Goal: Find specific page/section: Find specific page/section

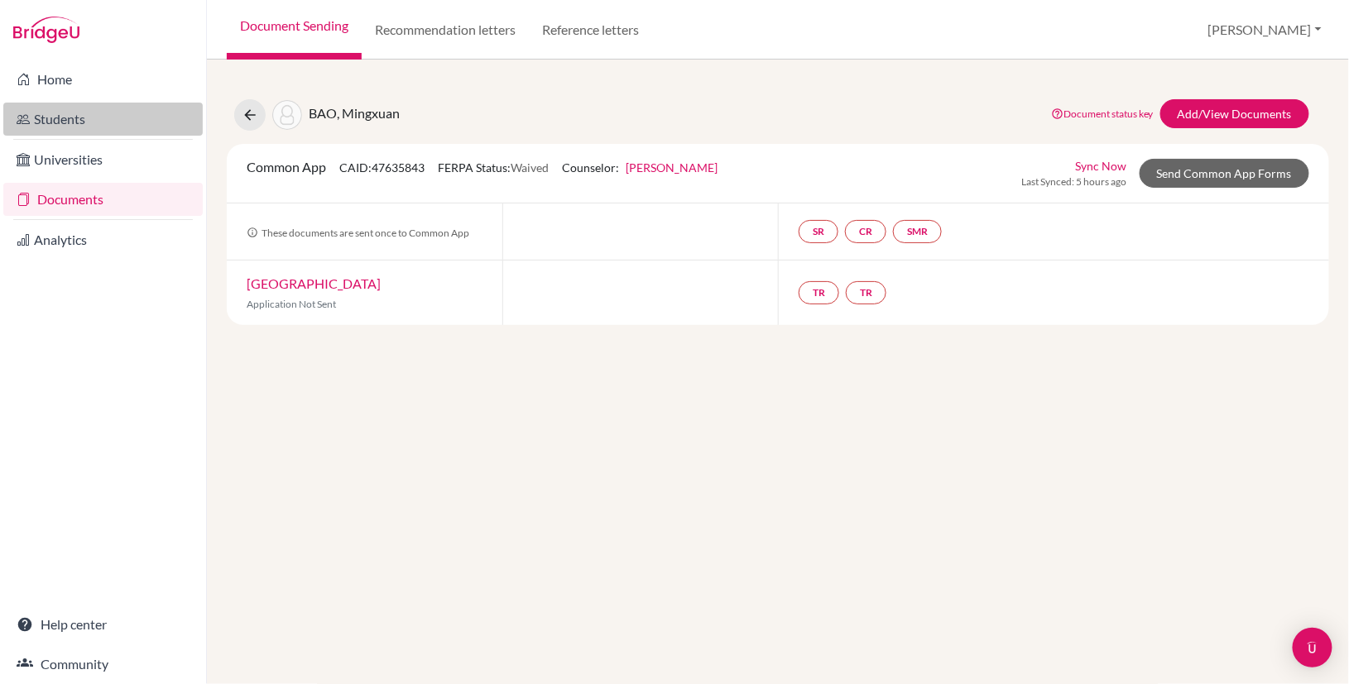
click at [65, 117] on link "Students" at bounding box center [102, 119] width 199 height 33
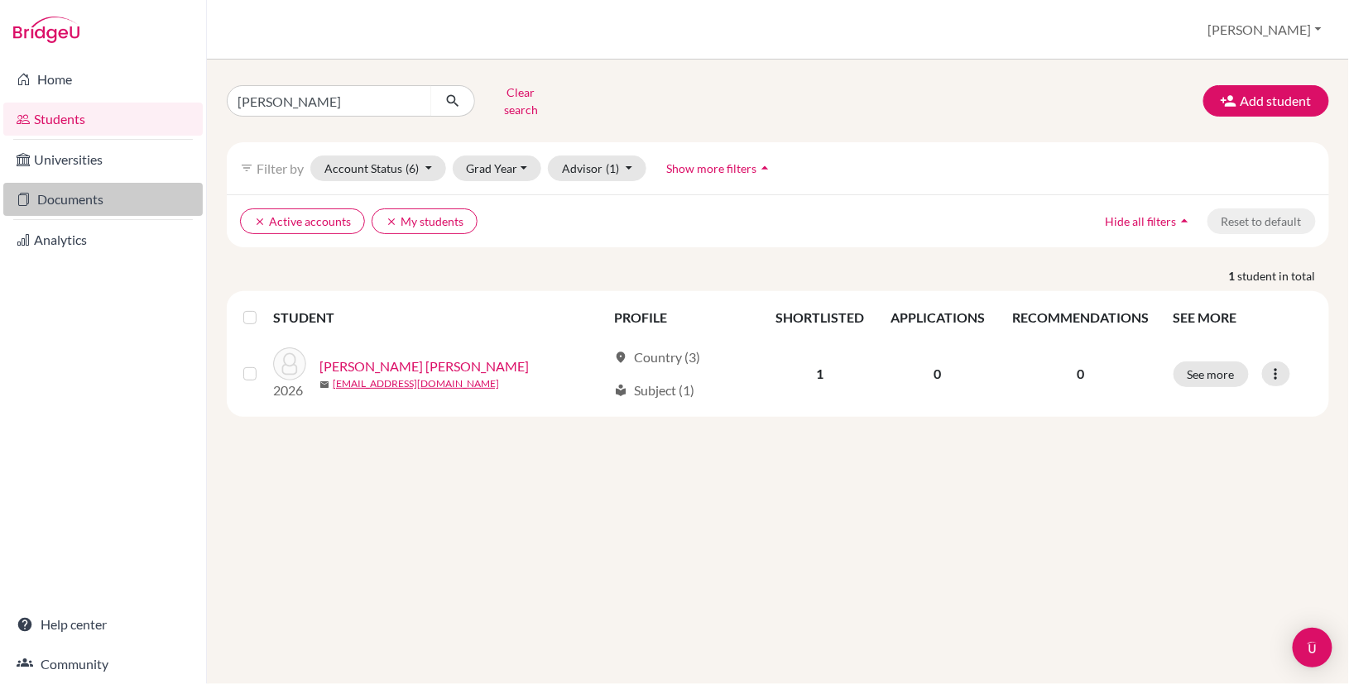
click at [81, 200] on link "Documents" at bounding box center [102, 199] width 199 height 33
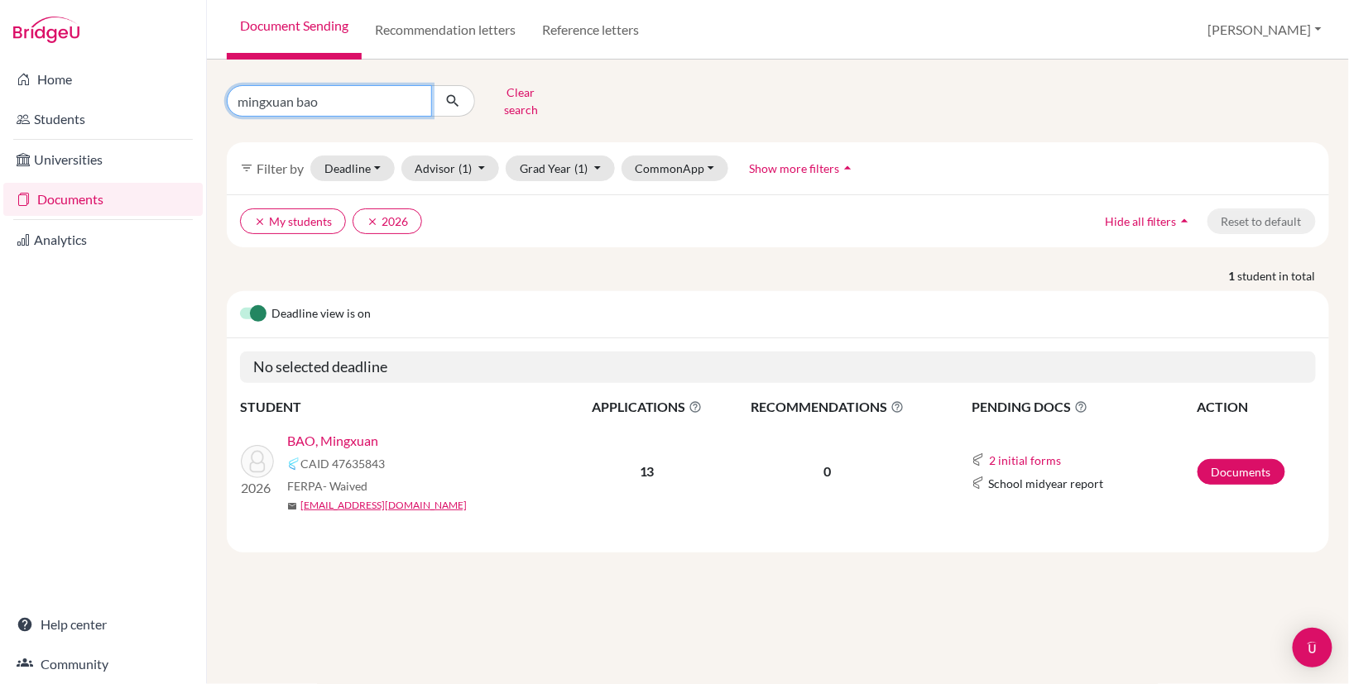
click at [341, 101] on input "mingxuan bao" at bounding box center [329, 100] width 205 height 31
click at [330, 431] on link "BAO, Mingxuan" at bounding box center [332, 441] width 91 height 20
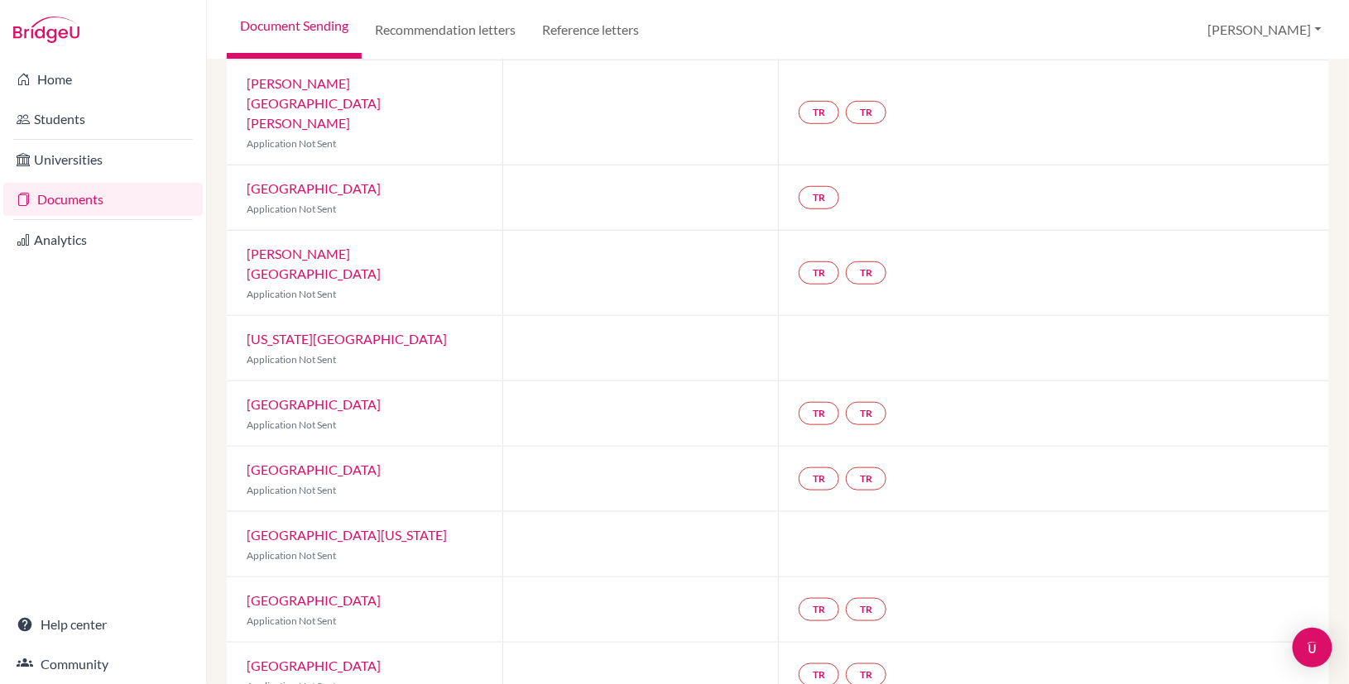
click at [585, 577] on div at bounding box center [640, 609] width 276 height 65
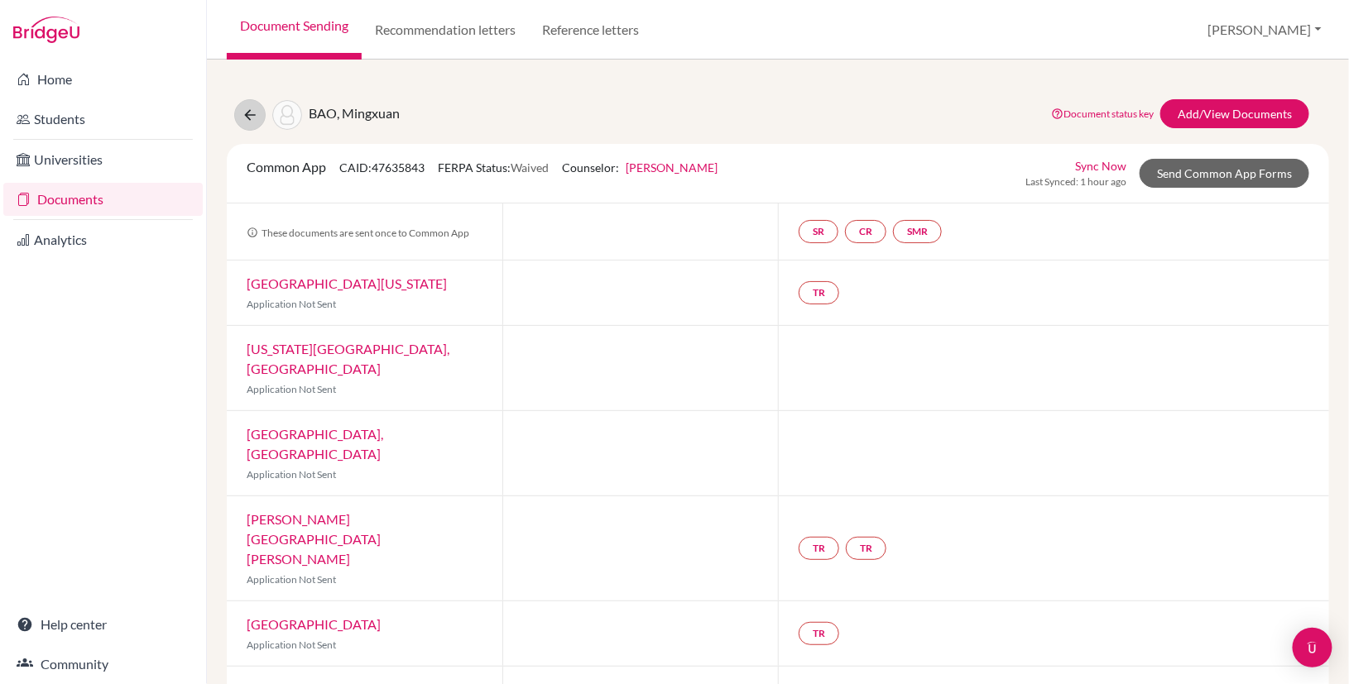
click at [260, 111] on button at bounding box center [249, 114] width 31 height 31
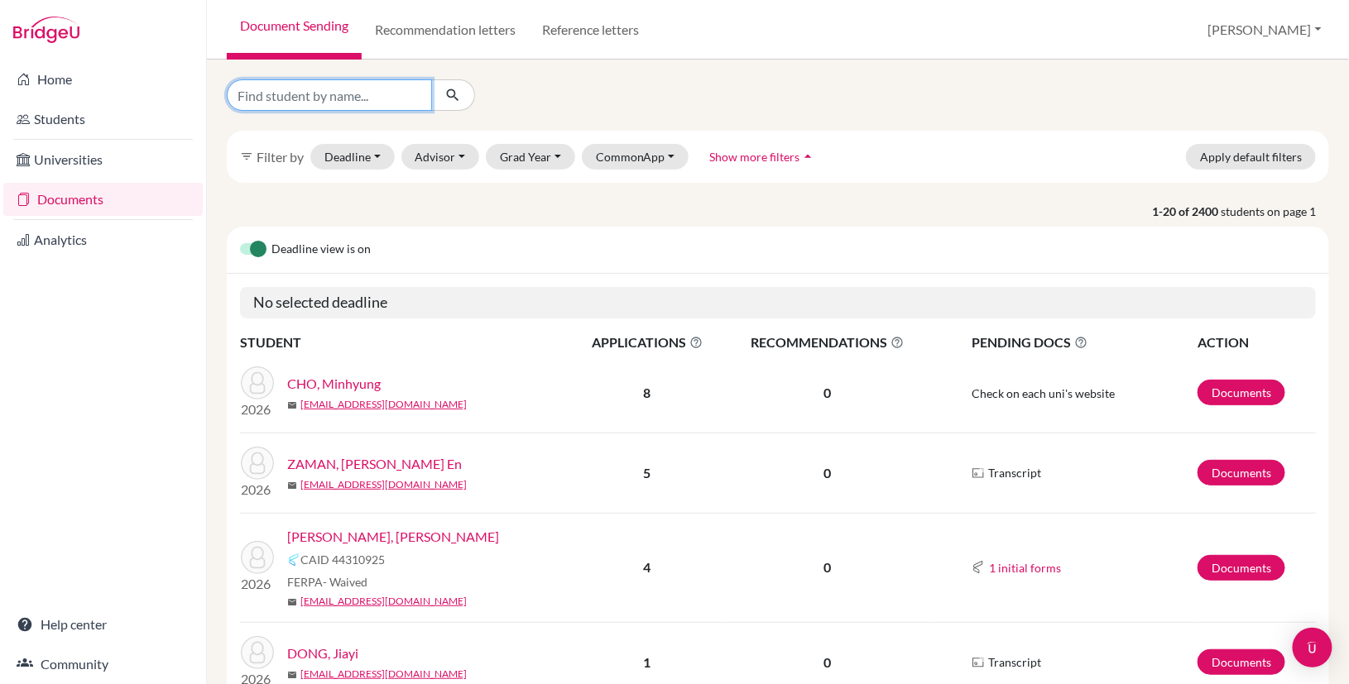
click at [357, 105] on input "Find student by name..." at bounding box center [329, 94] width 205 height 31
click at [439, 147] on button "Advisor" at bounding box center [440, 157] width 79 height 26
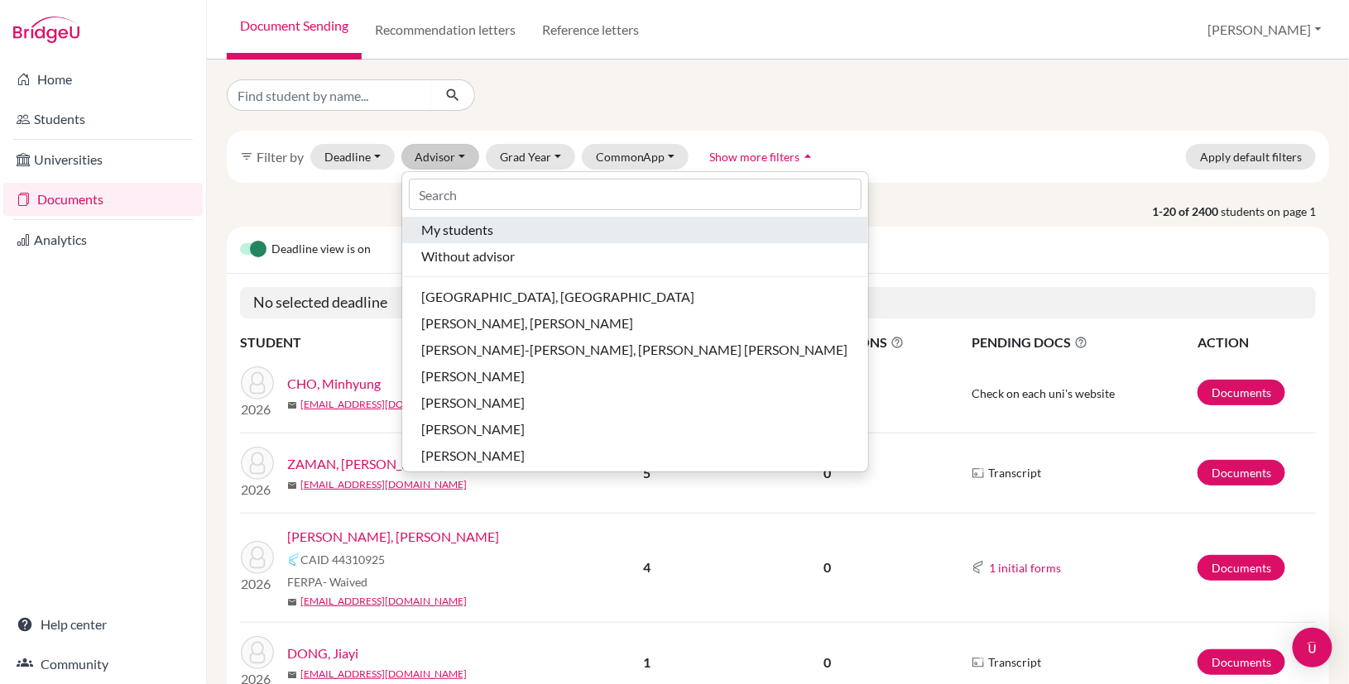
click at [454, 228] on span "My students" at bounding box center [458, 230] width 72 height 20
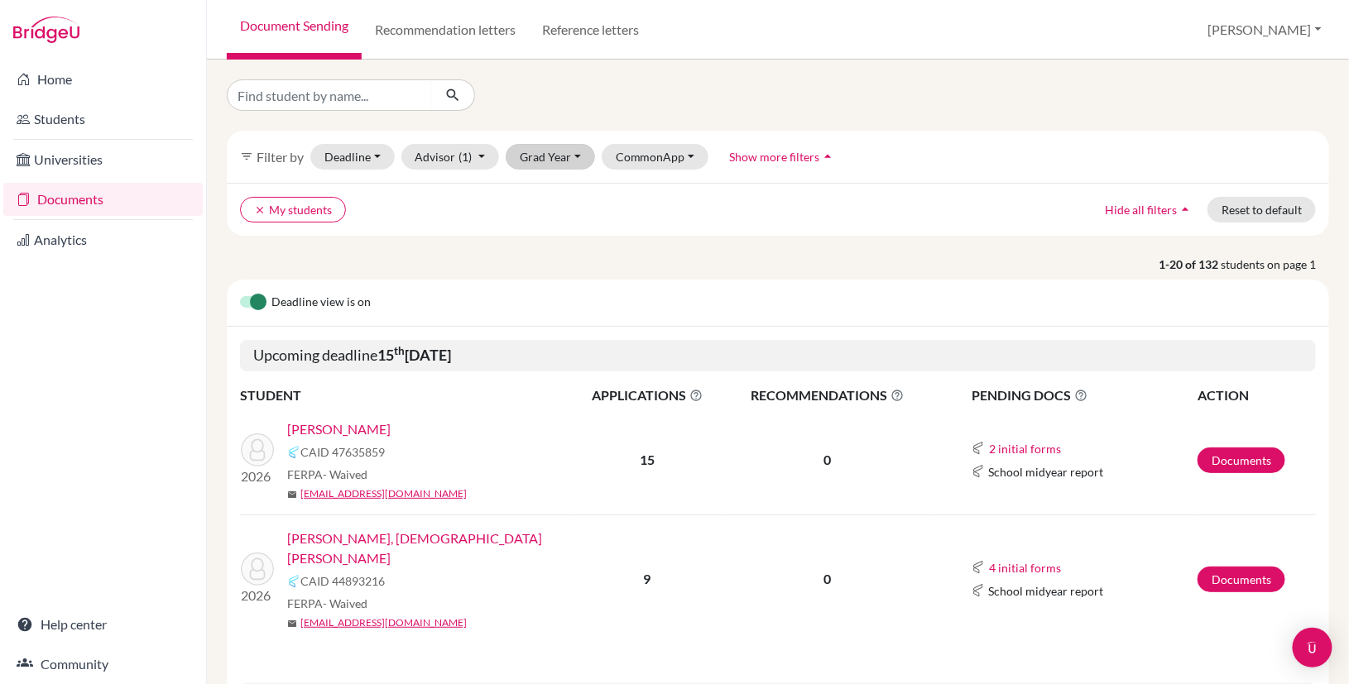
click at [547, 147] on button "Grad Year" at bounding box center [550, 157] width 89 height 26
click at [549, 271] on span "2026" at bounding box center [541, 271] width 30 height 20
click at [395, 539] on link "UPPALAPATI, Samhita Savitri" at bounding box center [434, 549] width 295 height 40
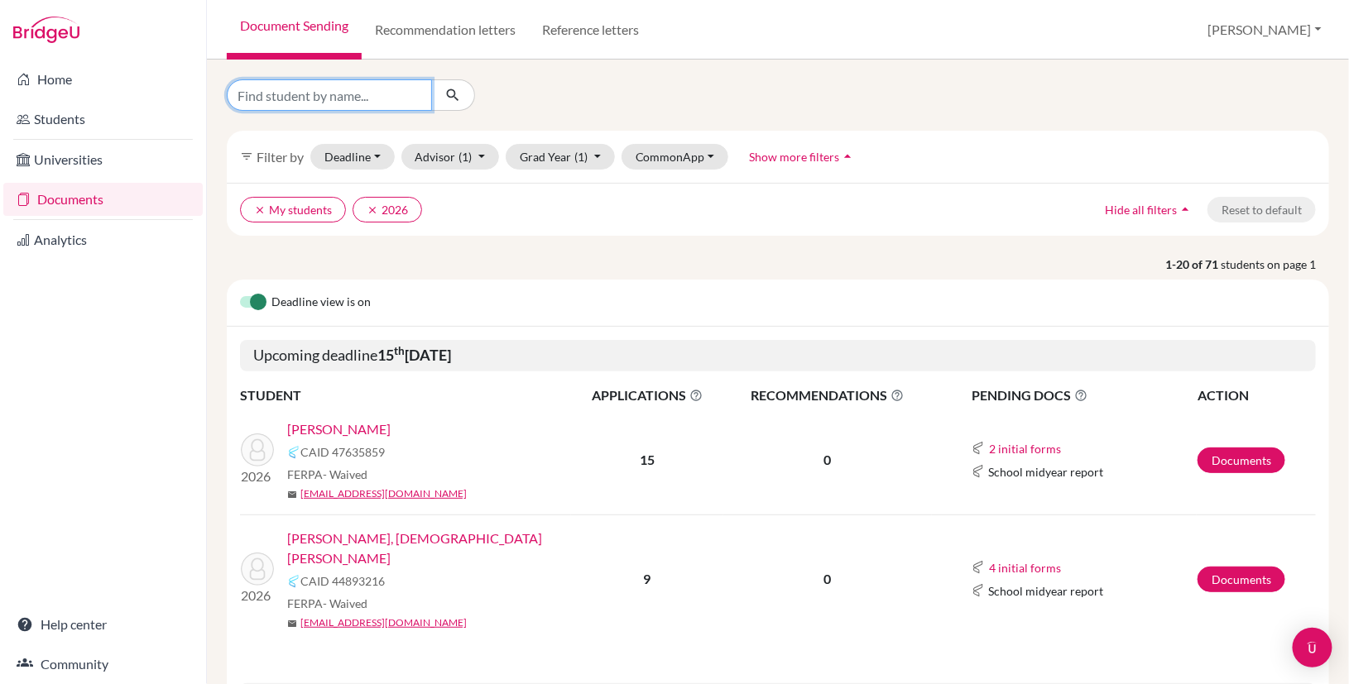
click at [345, 108] on input "Find student by name..." at bounding box center [329, 94] width 205 height 31
click at [304, 106] on input "Find student by name..." at bounding box center [329, 94] width 205 height 31
type input "bao mingxuan"
click at [453, 94] on button "submit" at bounding box center [453, 94] width 44 height 31
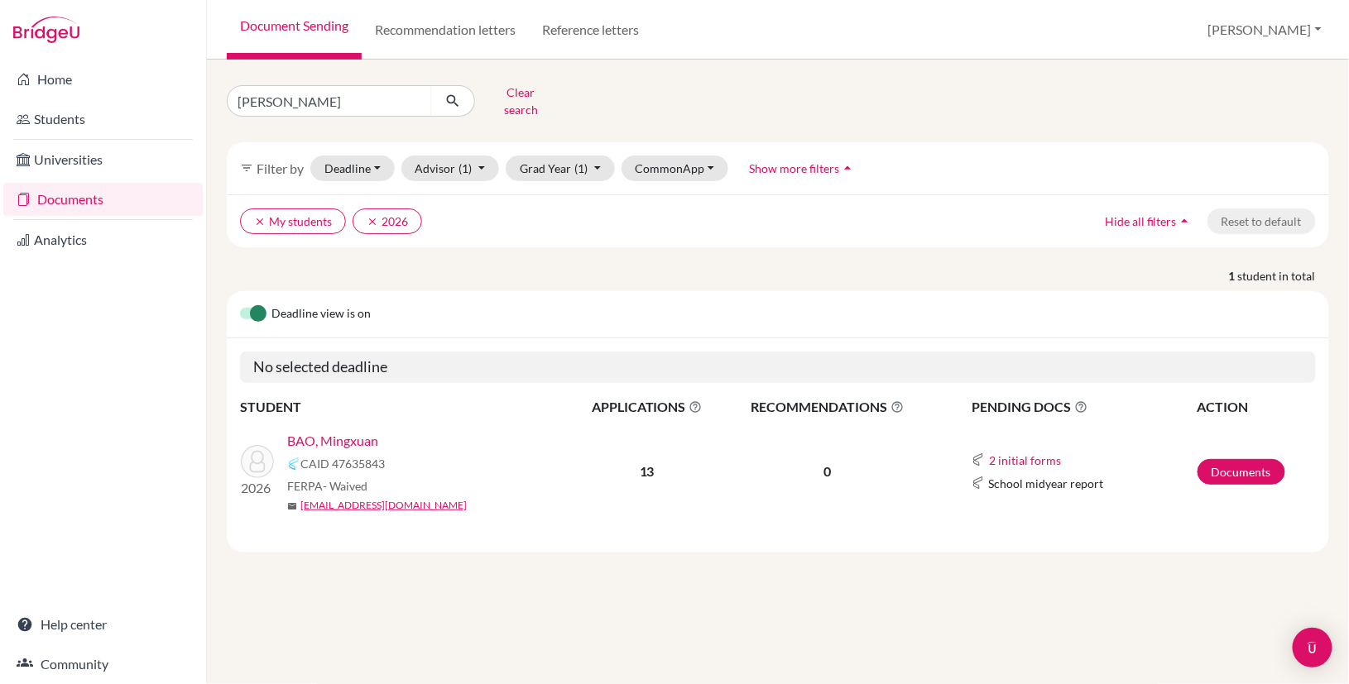
click at [327, 431] on link "BAO, Mingxuan" at bounding box center [332, 441] width 91 height 20
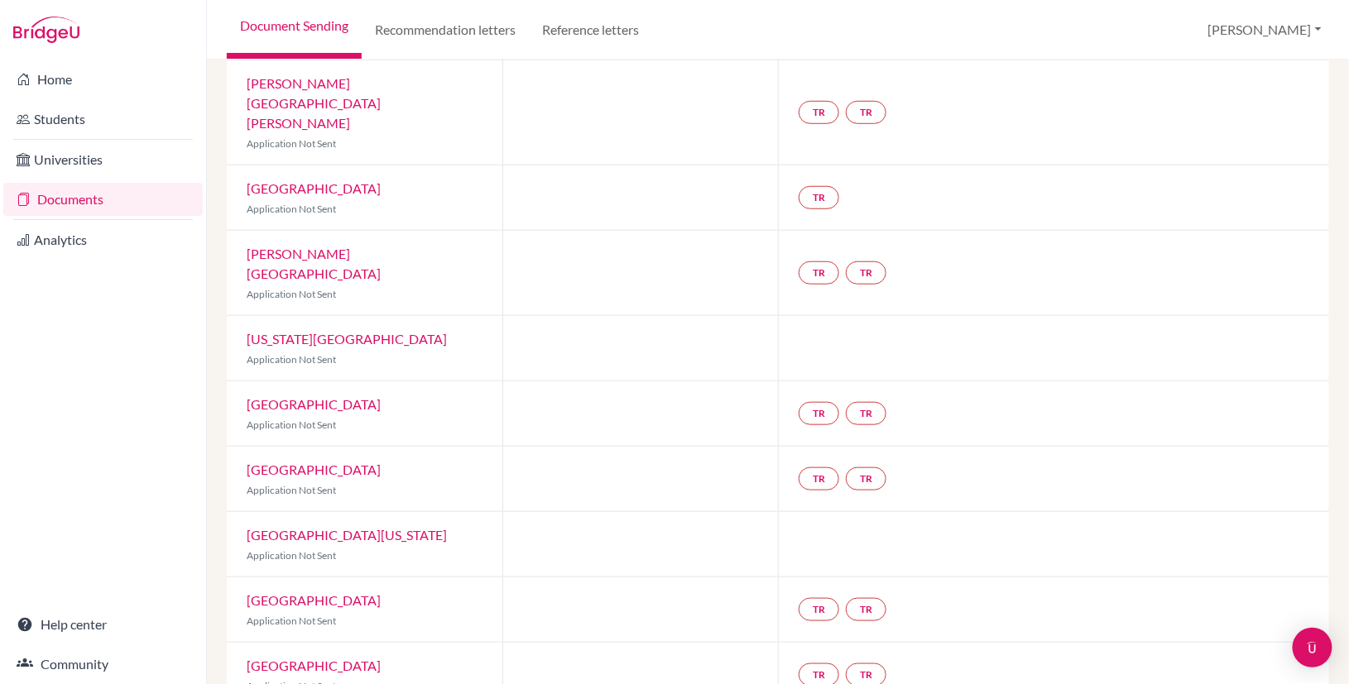
click at [594, 512] on div at bounding box center [640, 544] width 276 height 65
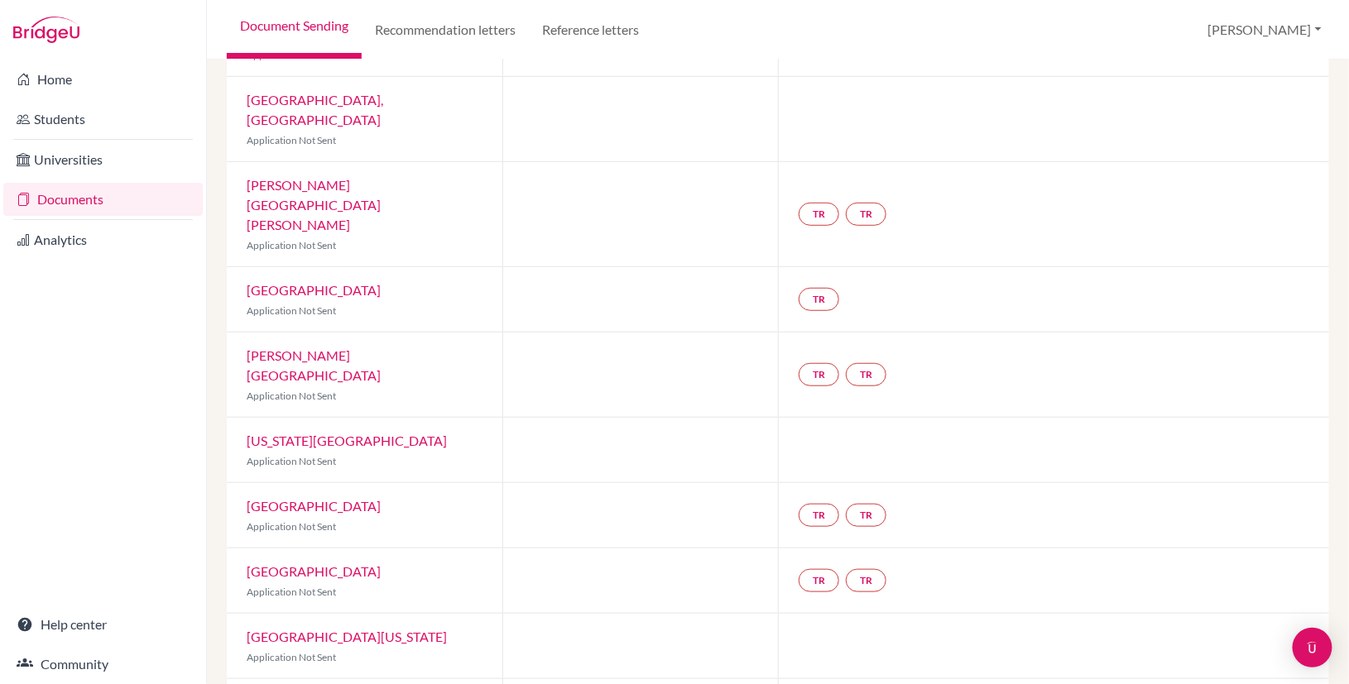
scroll to position [326, 0]
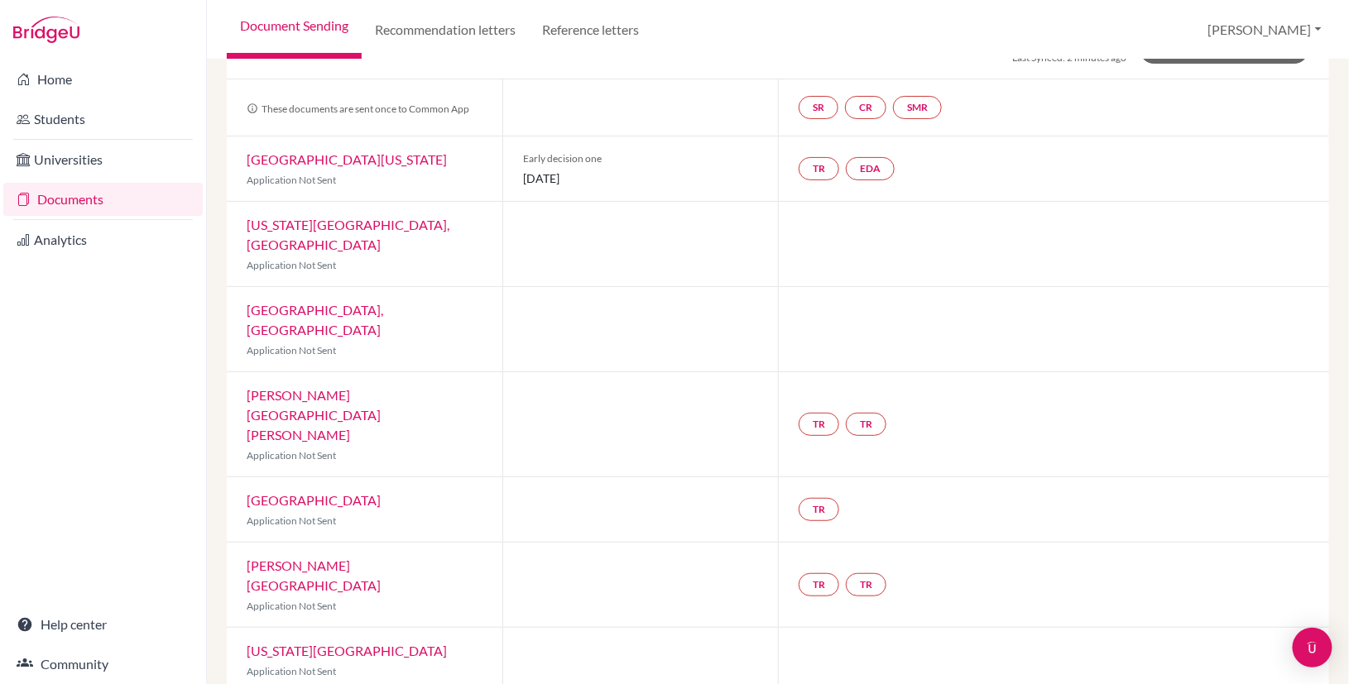
scroll to position [122, 0]
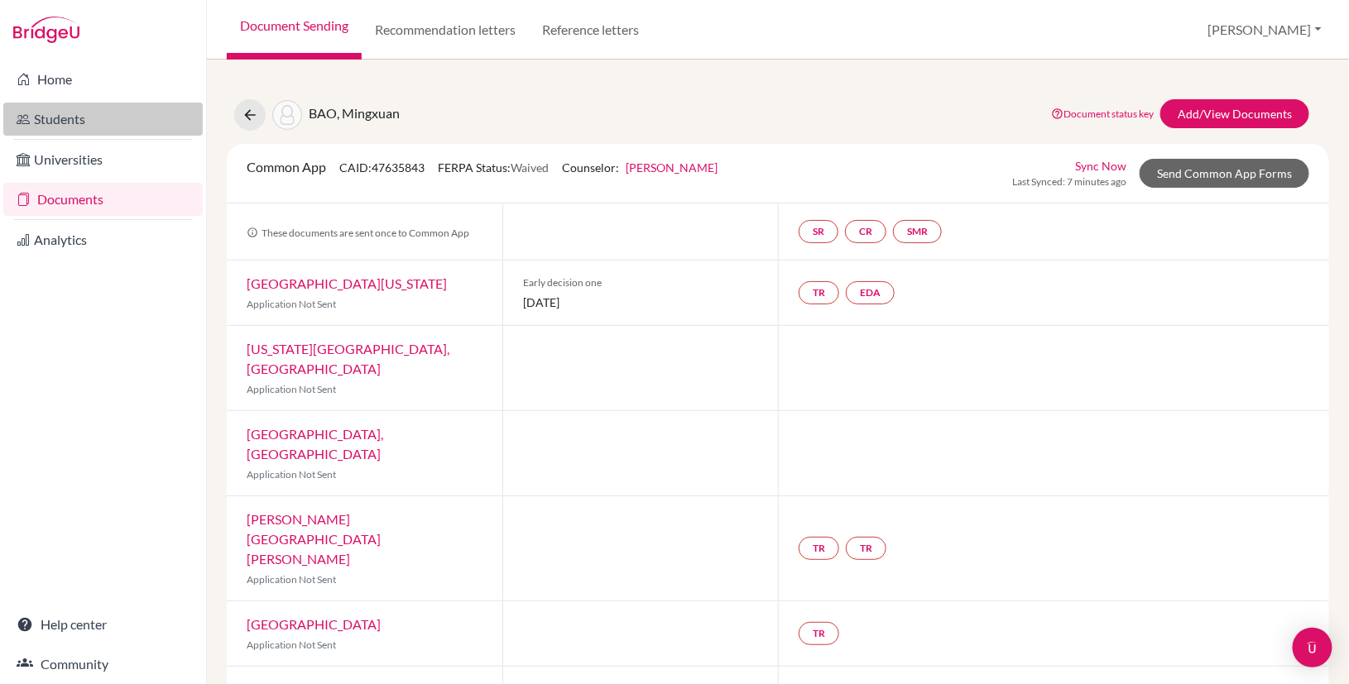
click at [61, 115] on link "Students" at bounding box center [102, 119] width 199 height 33
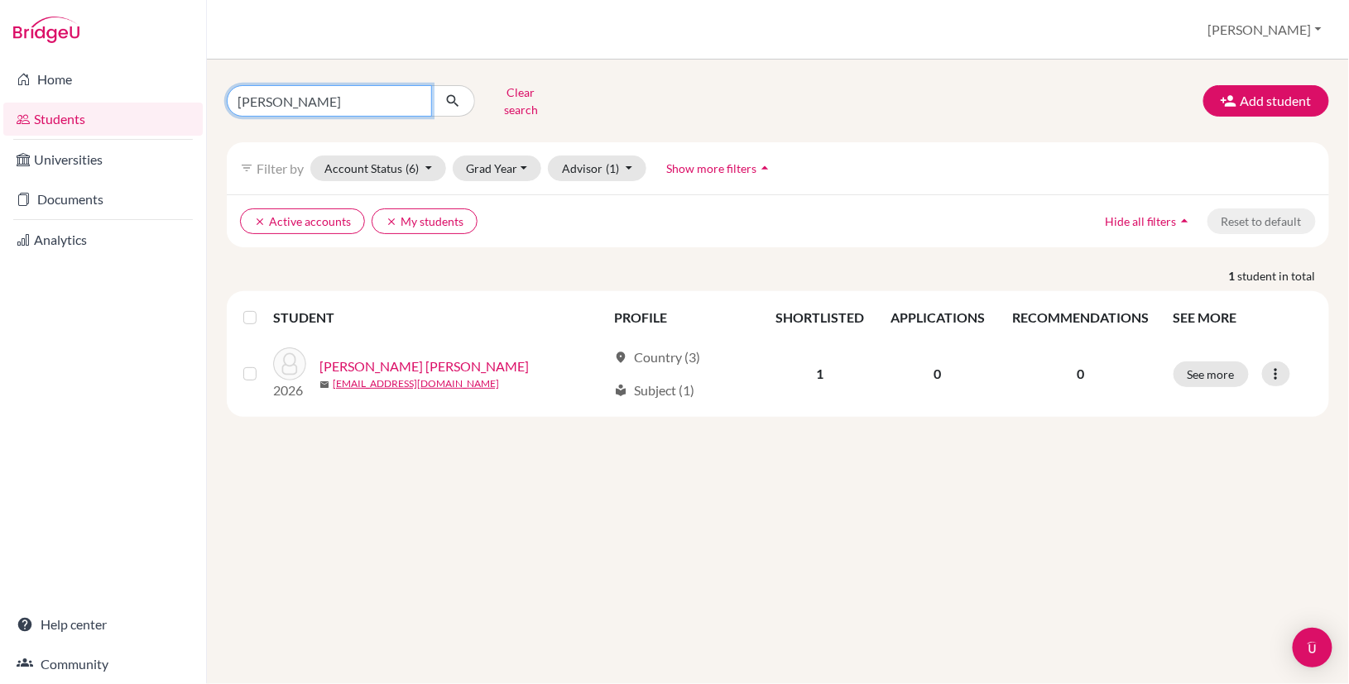
click at [304, 95] on input "Joao Barr" at bounding box center [329, 100] width 205 height 31
type input "J"
type input "bao mingxuan"
click at [453, 94] on button "submit" at bounding box center [453, 100] width 44 height 31
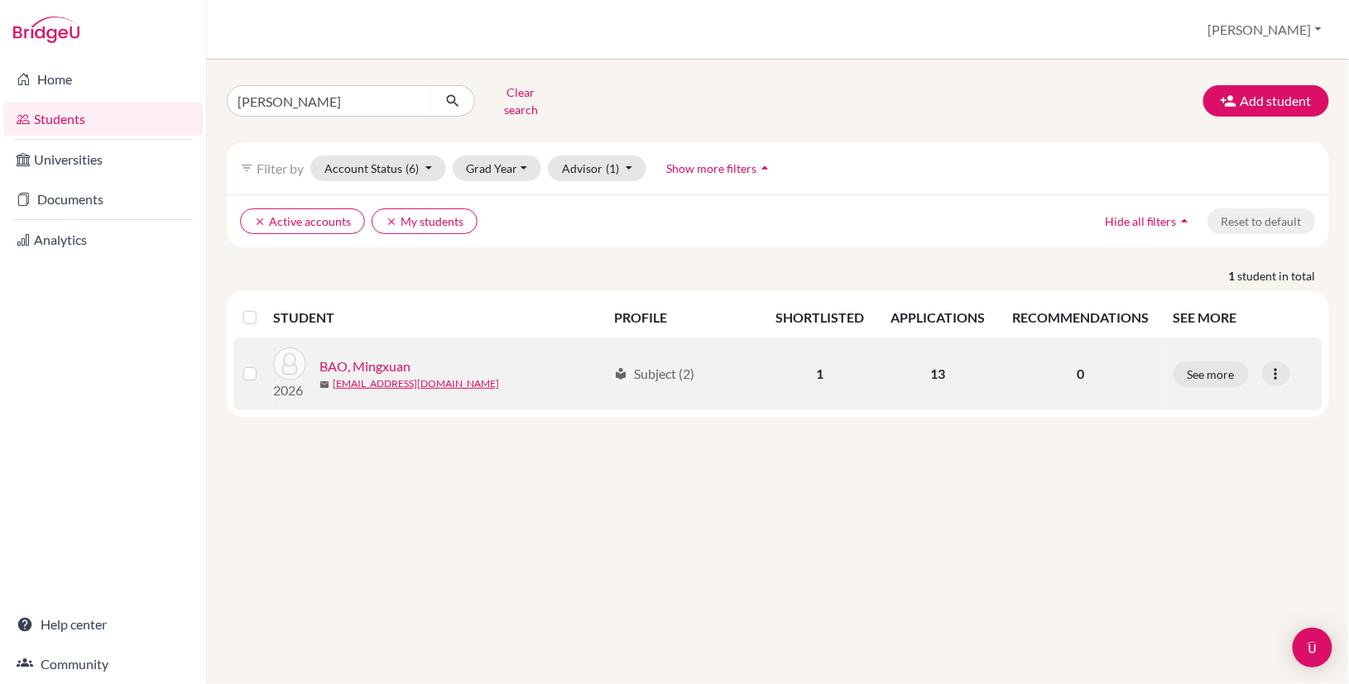
click at [365, 357] on link "BAO, Mingxuan" at bounding box center [364, 367] width 91 height 20
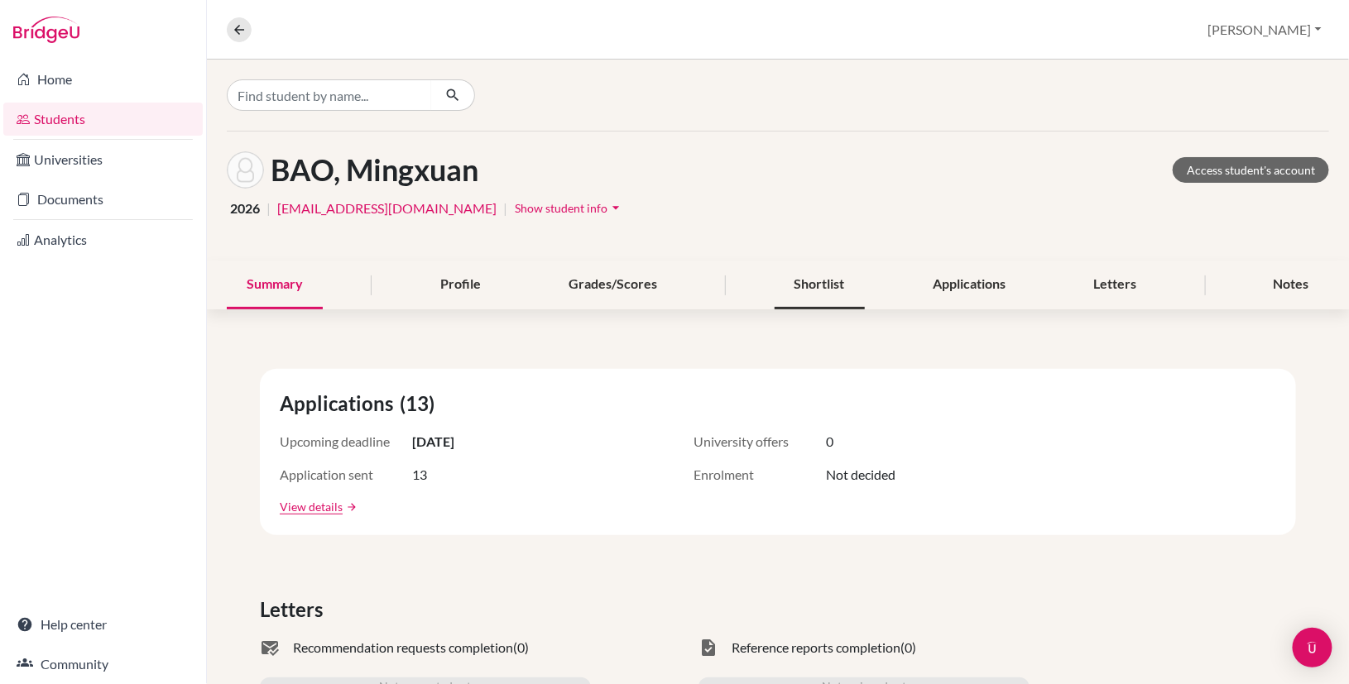
click at [803, 273] on div "Shortlist" at bounding box center [819, 285] width 90 height 49
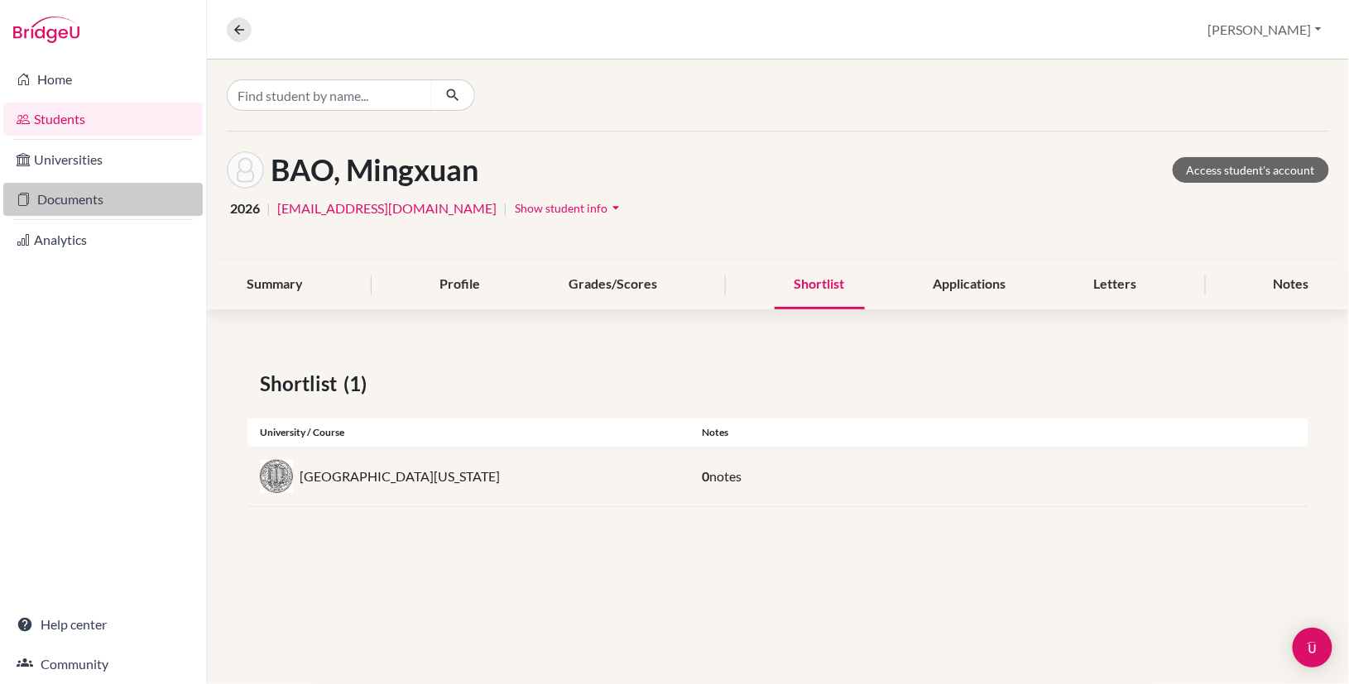
click at [91, 204] on link "Documents" at bounding box center [102, 199] width 199 height 33
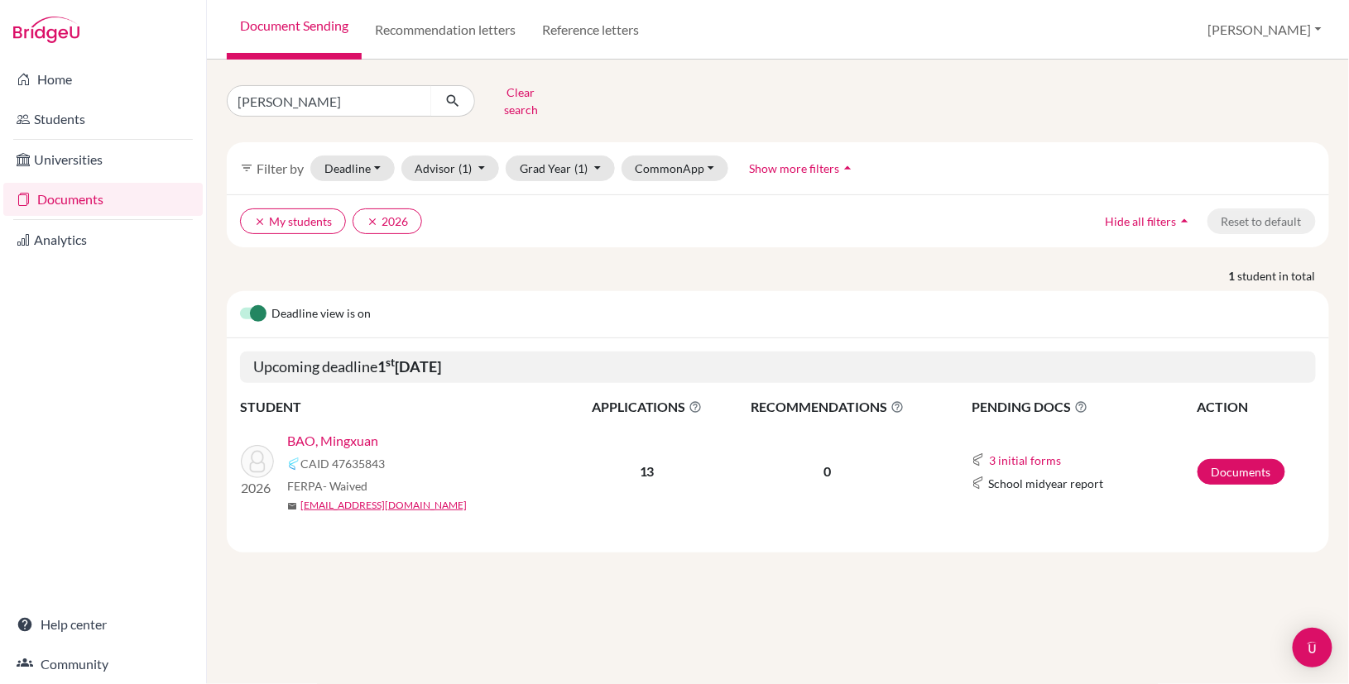
click at [349, 431] on link "BAO, Mingxuan" at bounding box center [332, 441] width 91 height 20
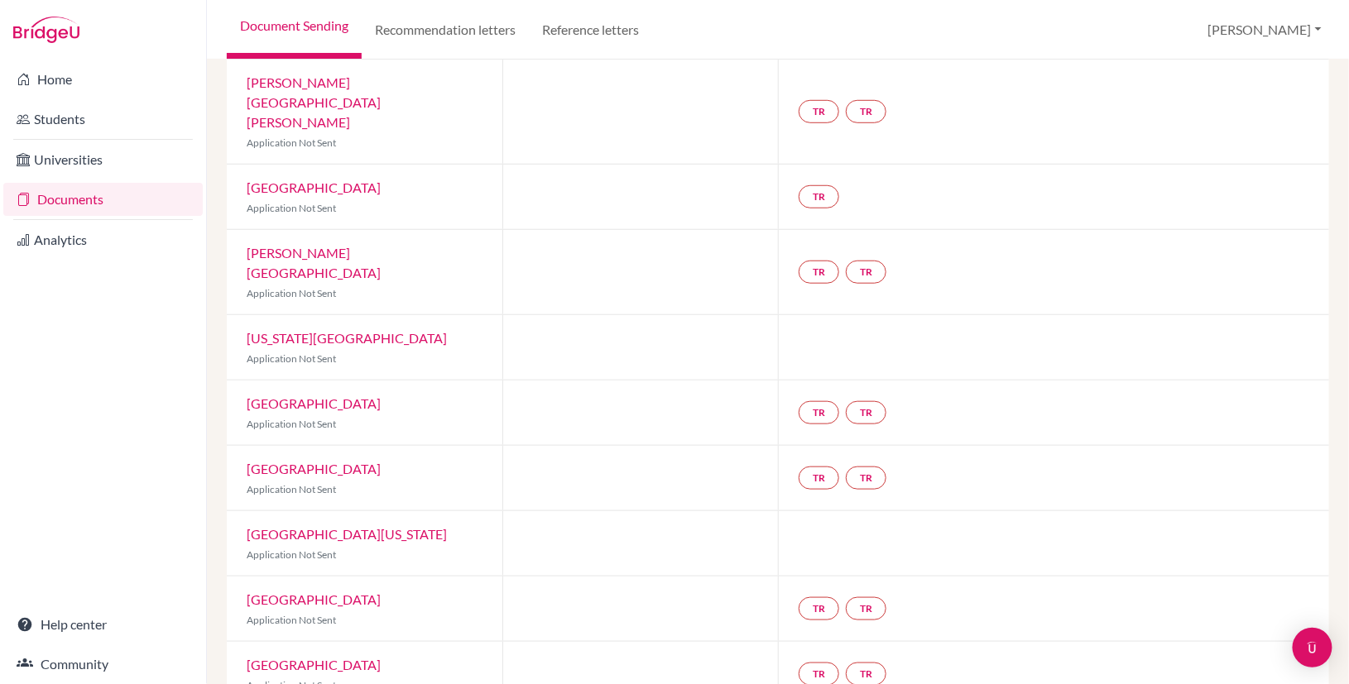
scroll to position [436, 0]
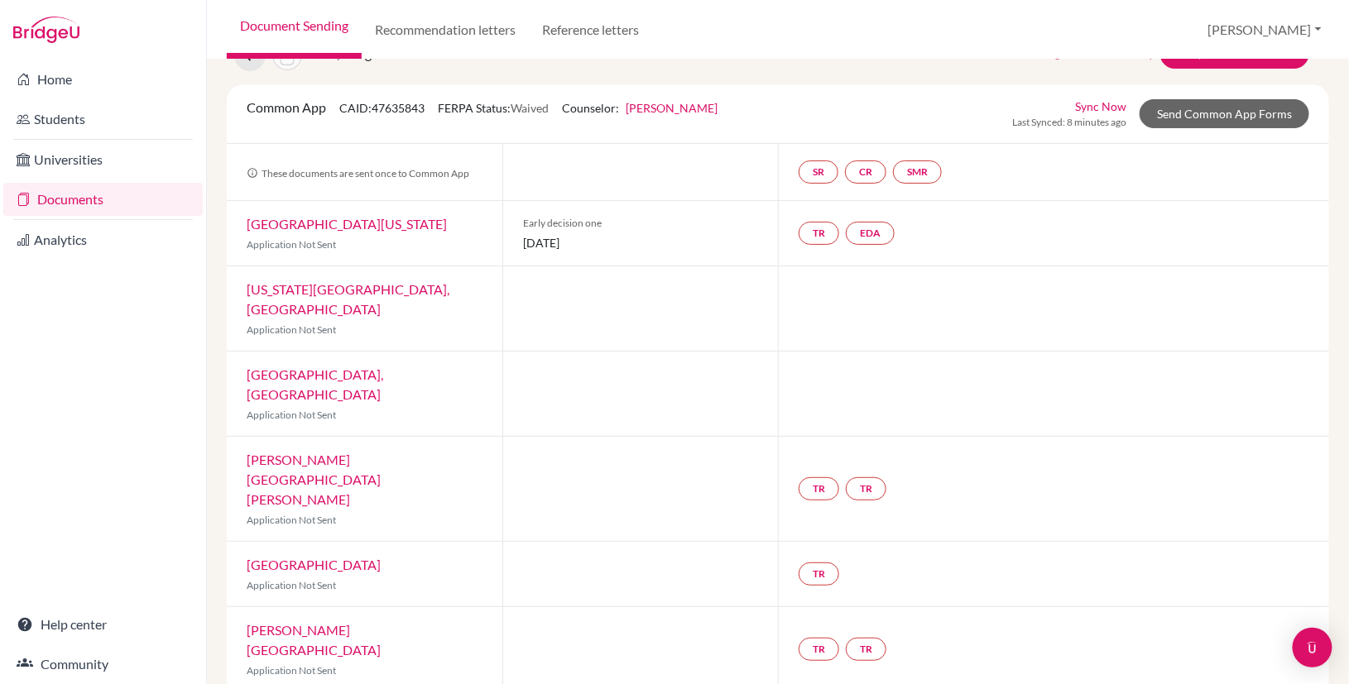
scroll to position [36, 0]
